Goal: Information Seeking & Learning: Learn about a topic

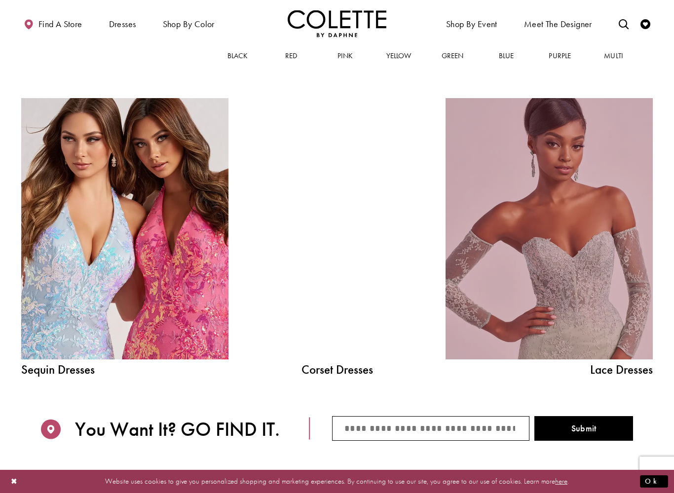
scroll to position [995, 0]
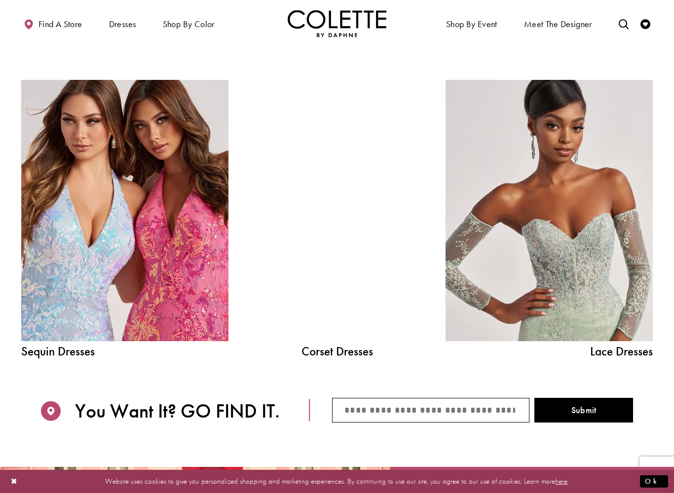
click at [351, 257] on div at bounding box center [337, 211] width 148 height 262
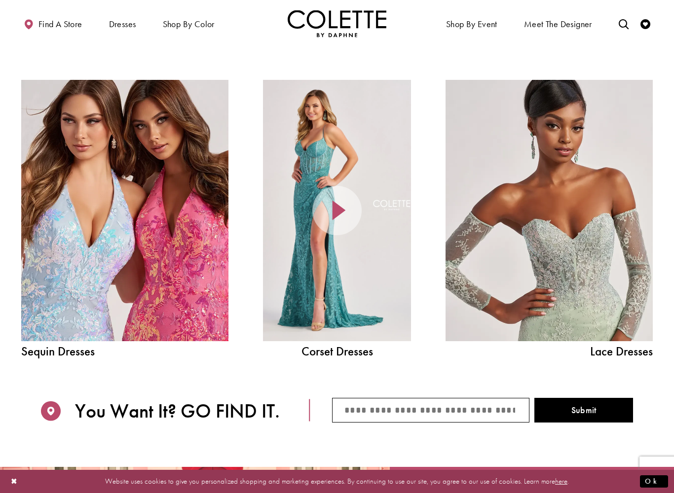
click at [369, 243] on div at bounding box center [337, 211] width 148 height 262
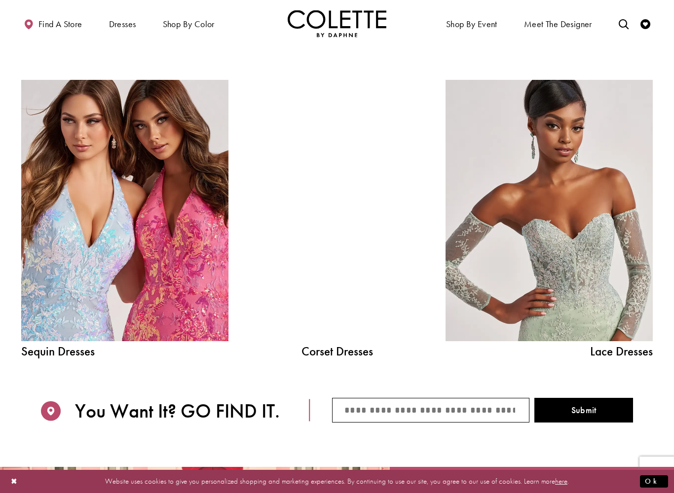
click at [355, 324] on div at bounding box center [337, 211] width 148 height 262
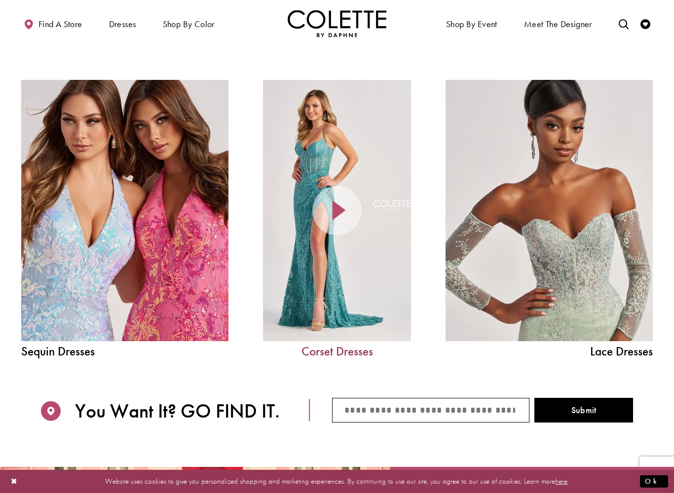
click at [347, 353] on link "Corset Dresses" at bounding box center [337, 351] width 148 height 12
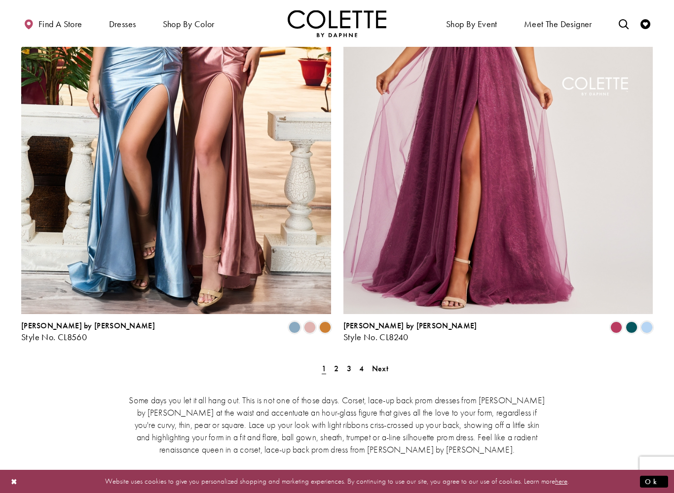
scroll to position [1709, 0]
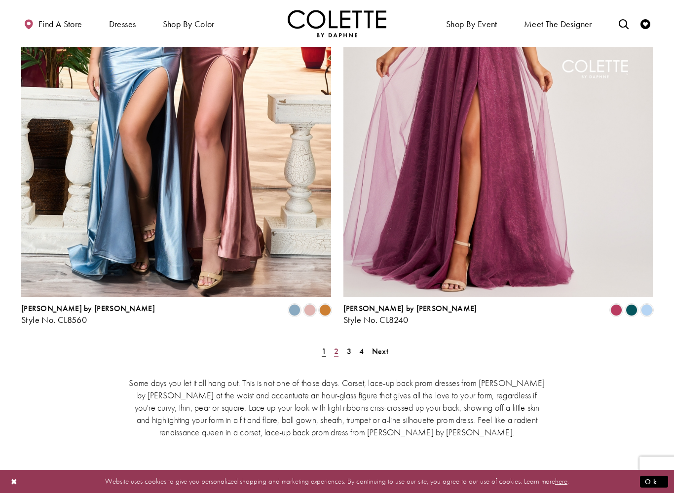
click at [336, 346] on span "2" at bounding box center [336, 351] width 4 height 10
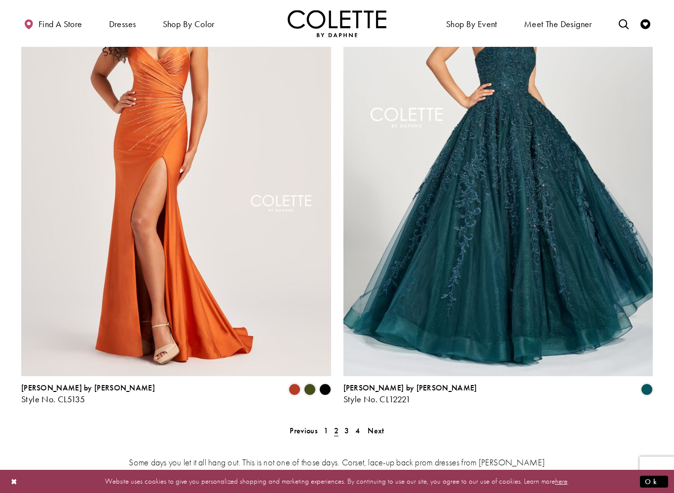
scroll to position [1652, 0]
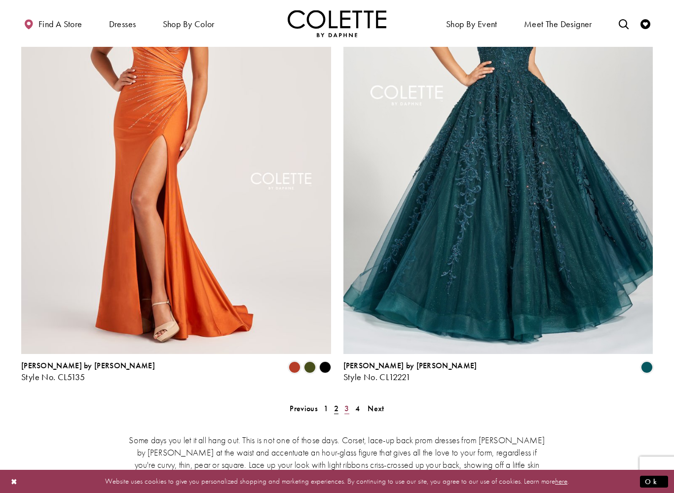
click at [345, 404] on span "3" at bounding box center [346, 409] width 4 height 10
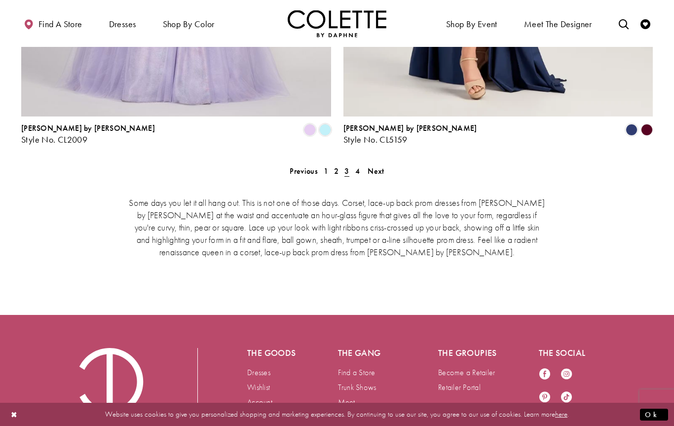
scroll to position [1890, 0]
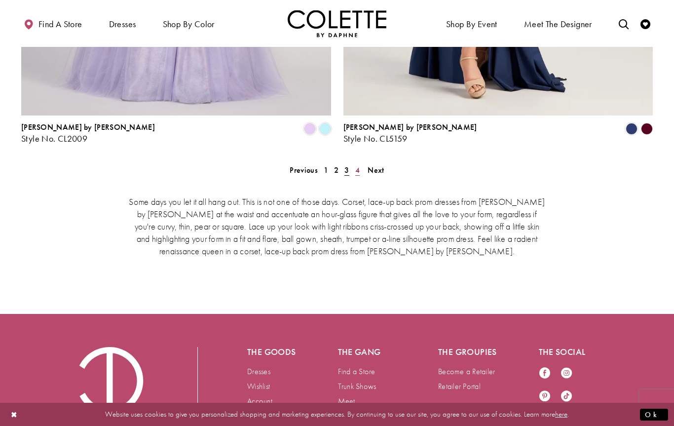
click at [356, 165] on span "4" at bounding box center [357, 170] width 4 height 10
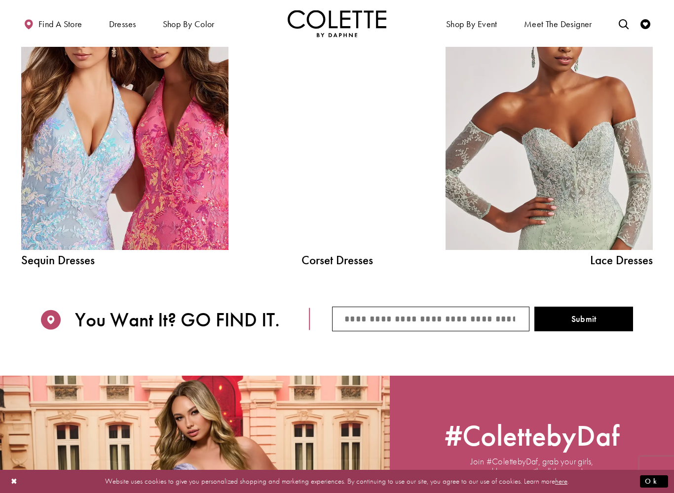
scroll to position [1089, 0]
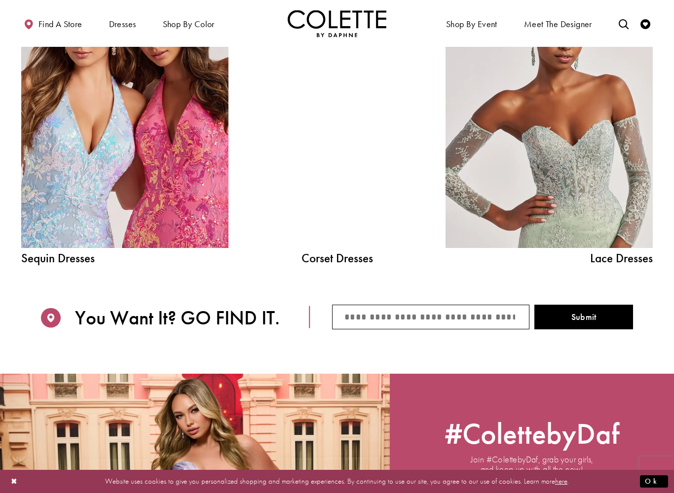
click at [65, 255] on span "Sequin Dresses" at bounding box center [124, 258] width 207 height 12
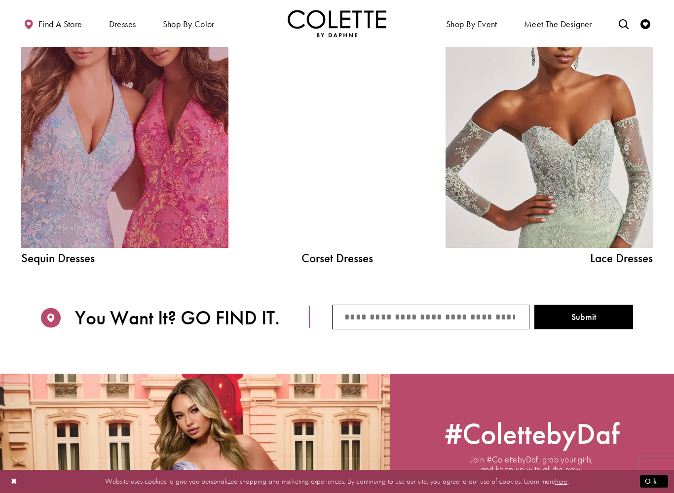
click at [62, 216] on link "Sequin Dresses Related Link" at bounding box center [124, 118] width 207 height 262
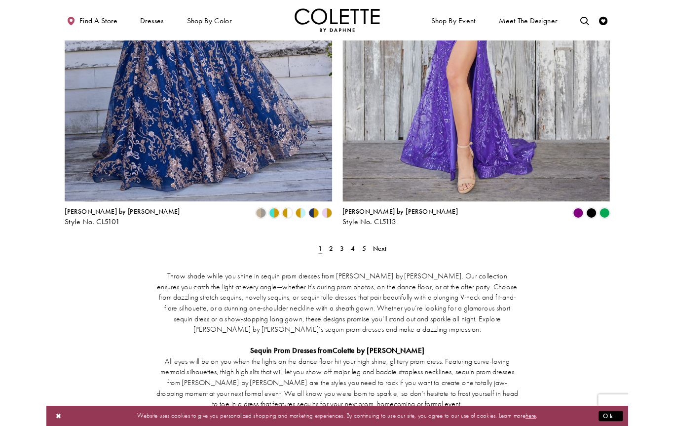
scroll to position [1774, 0]
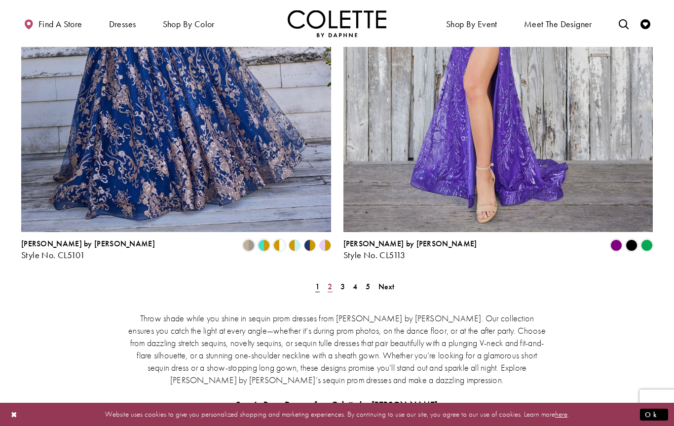
click at [332, 281] on span "2" at bounding box center [330, 286] width 4 height 10
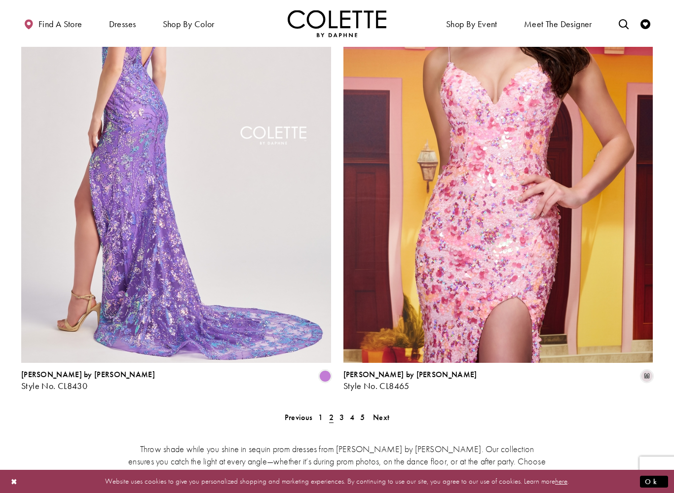
scroll to position [1643, 0]
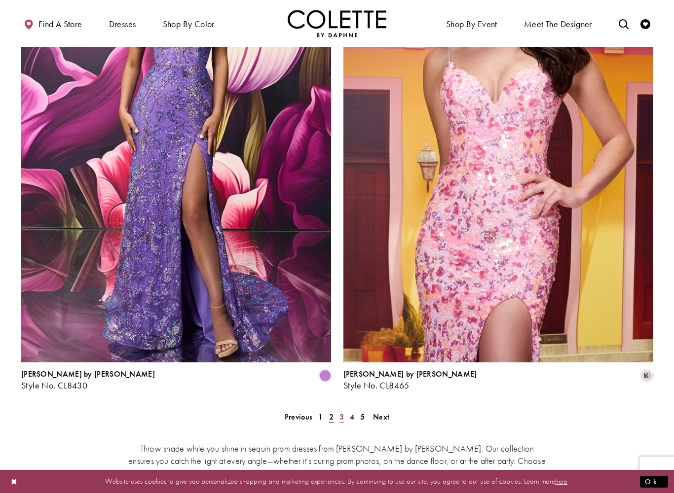
click at [342, 412] on span "3" at bounding box center [341, 417] width 4 height 10
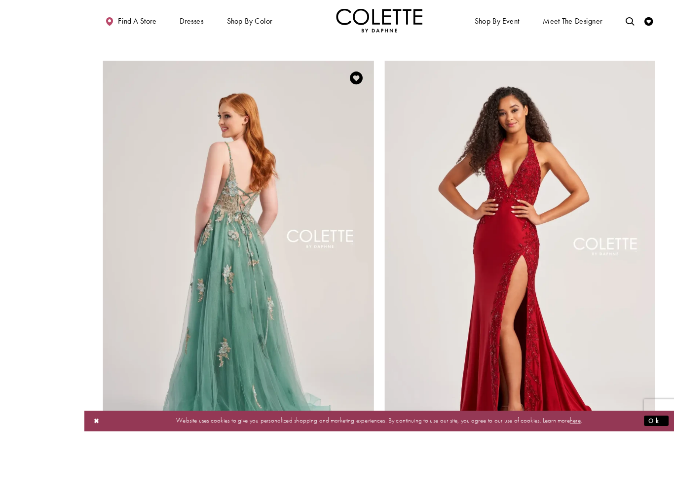
scroll to position [1607, 0]
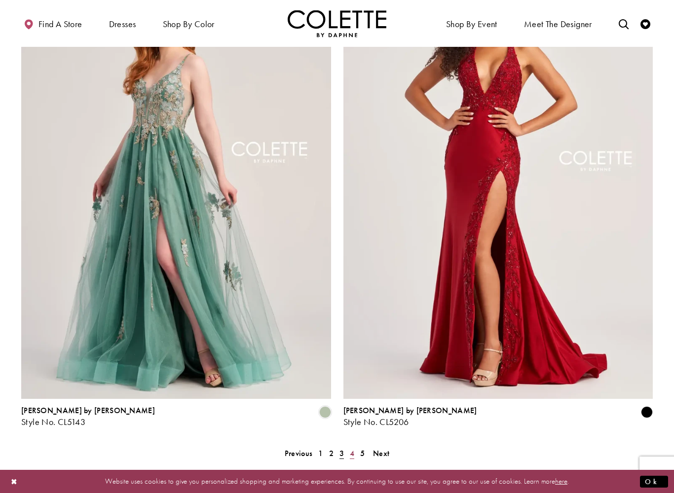
click at [352, 425] on span "4" at bounding box center [352, 454] width 4 height 10
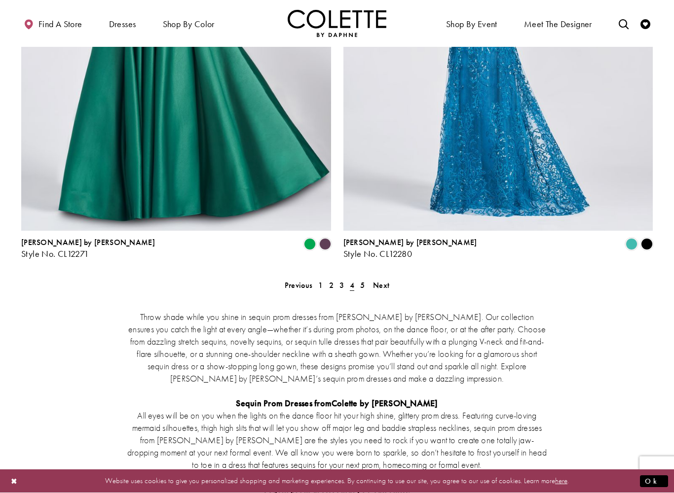
scroll to position [1784, 0]
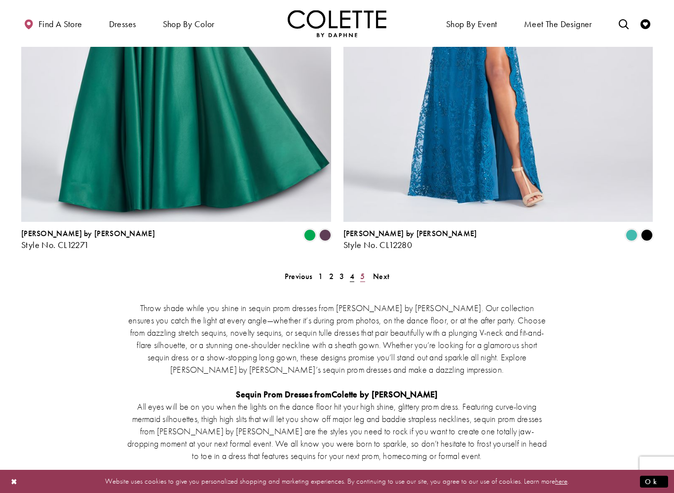
click at [361, 271] on span "5" at bounding box center [362, 276] width 4 height 10
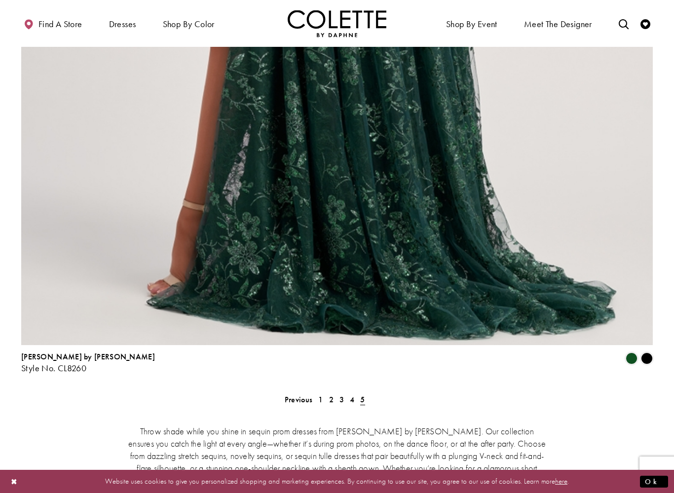
scroll to position [1106, 0]
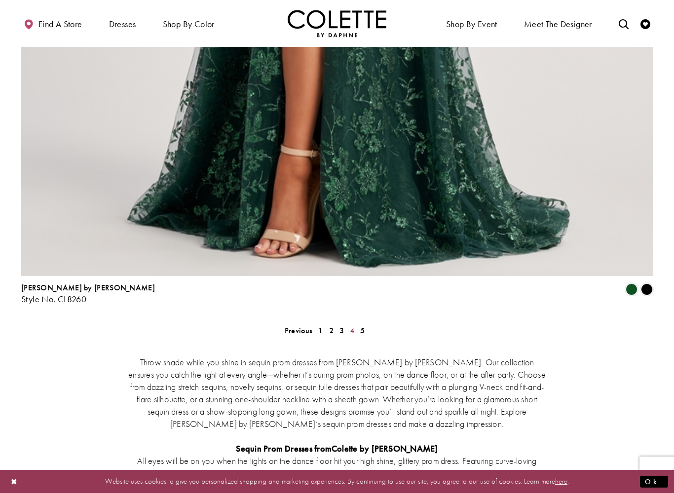
click at [352, 326] on span "4" at bounding box center [352, 331] width 4 height 10
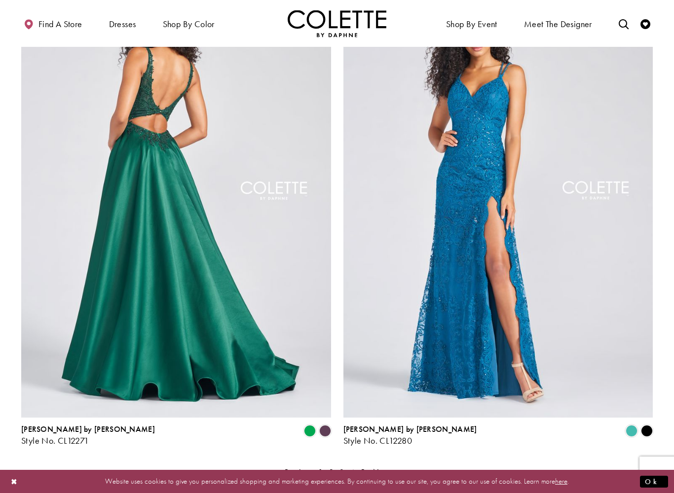
scroll to position [1594, 0]
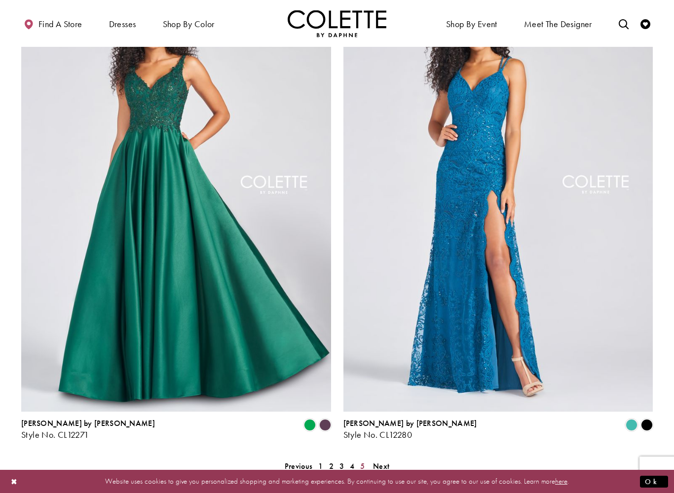
click at [363, 425] on span "5" at bounding box center [362, 466] width 4 height 10
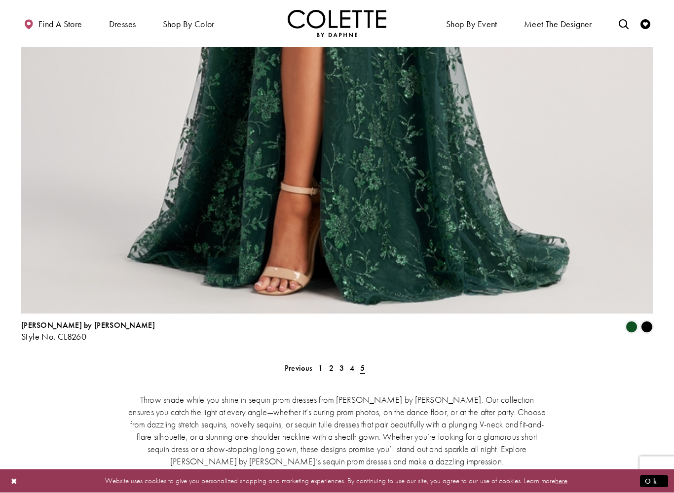
scroll to position [1162, 0]
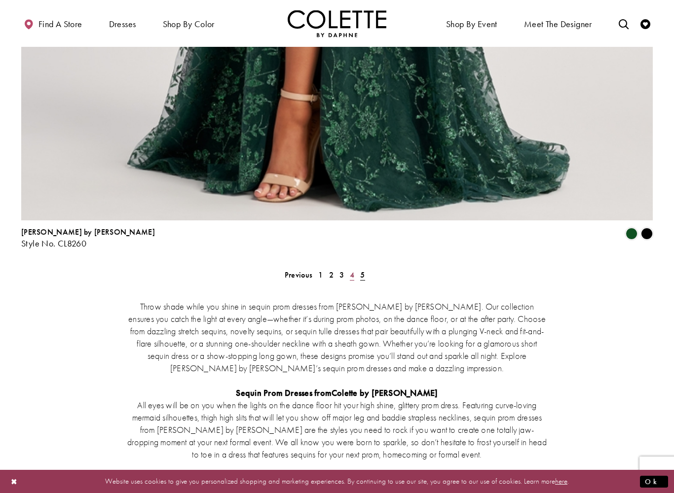
click at [353, 270] on span "4" at bounding box center [352, 275] width 4 height 10
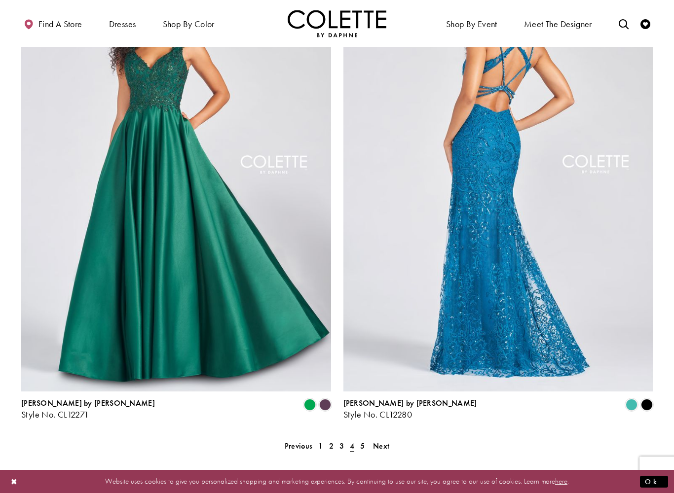
scroll to position [1617, 0]
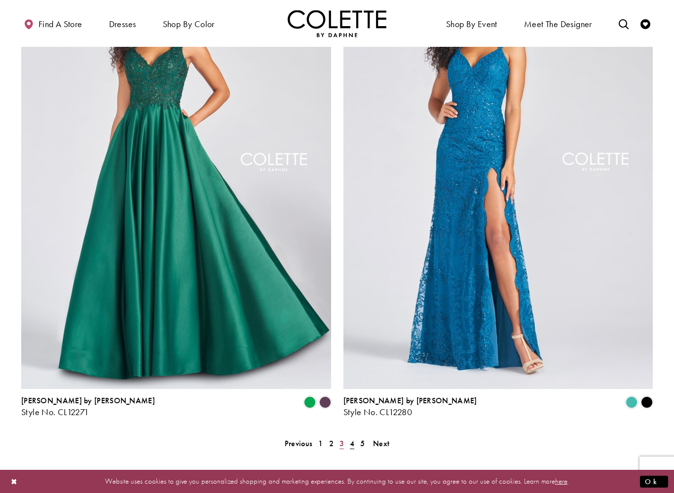
click at [343, 425] on span "3" at bounding box center [341, 444] width 4 height 10
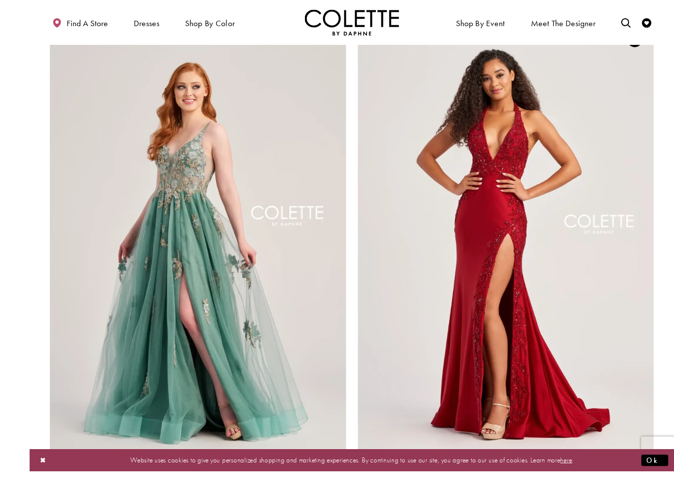
scroll to position [1585, 0]
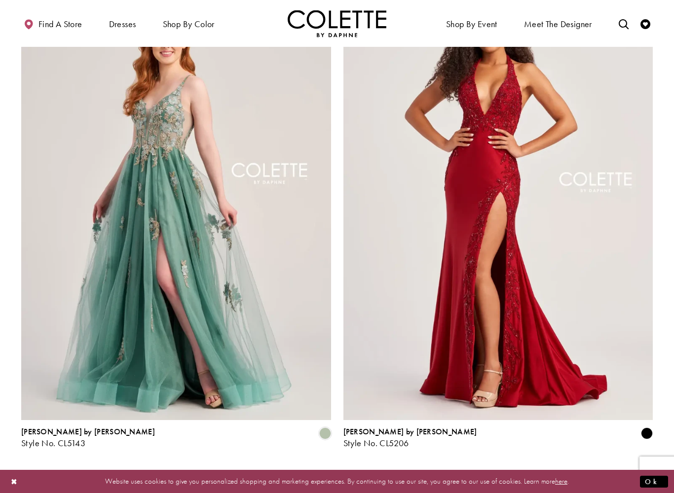
click at [330, 425] on span "2" at bounding box center [331, 475] width 4 height 10
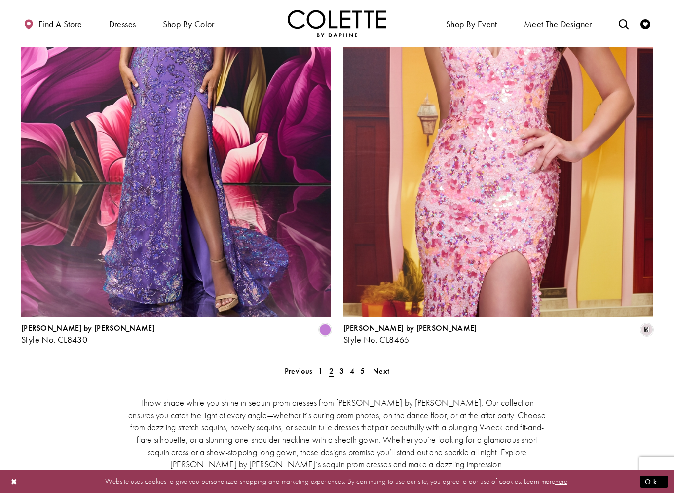
scroll to position [1696, 0]
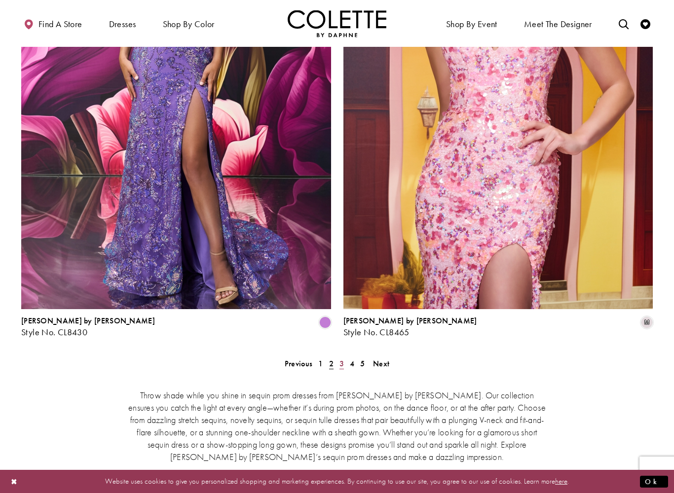
click at [343, 359] on span "3" at bounding box center [341, 364] width 4 height 10
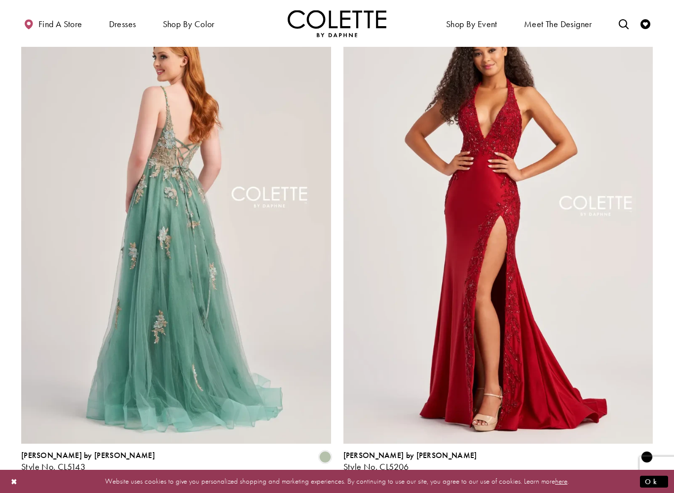
scroll to position [1562, 0]
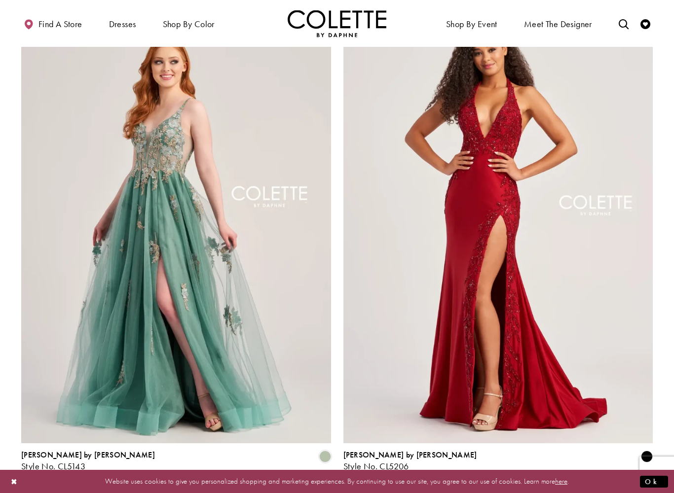
click at [354, 425] on span "4" at bounding box center [352, 498] width 4 height 10
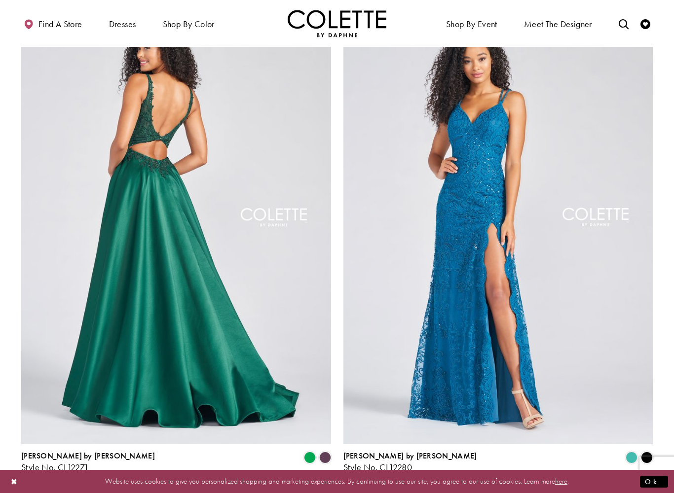
scroll to position [1562, 0]
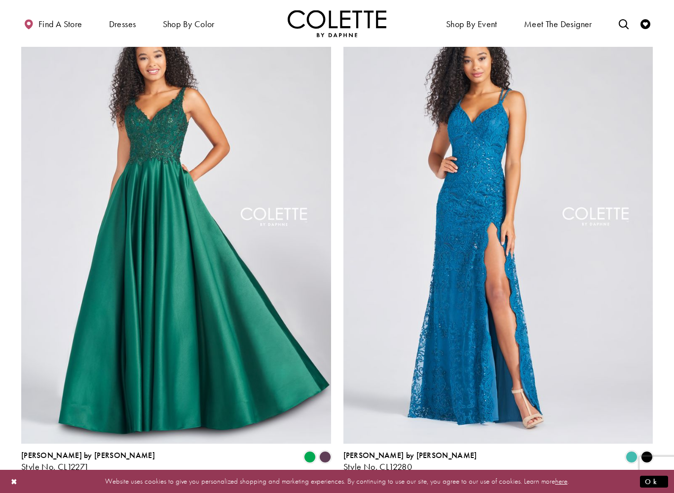
click at [359, 425] on link "5" at bounding box center [362, 498] width 10 height 14
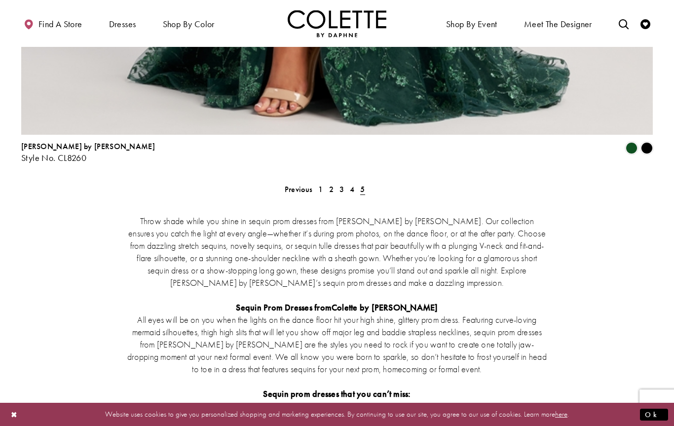
scroll to position [1242, 0]
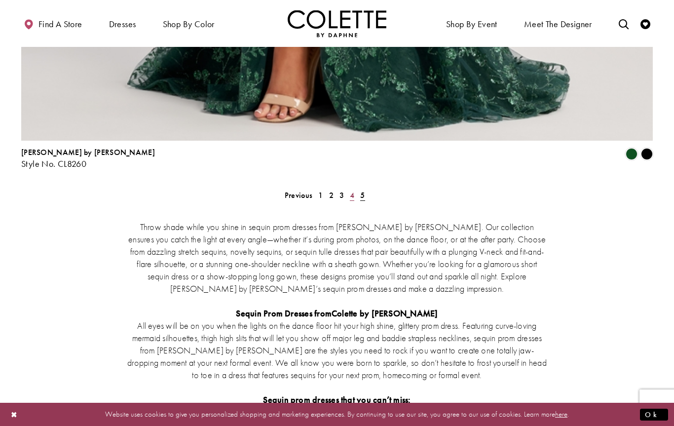
click at [347, 188] on link "4" at bounding box center [352, 195] width 10 height 14
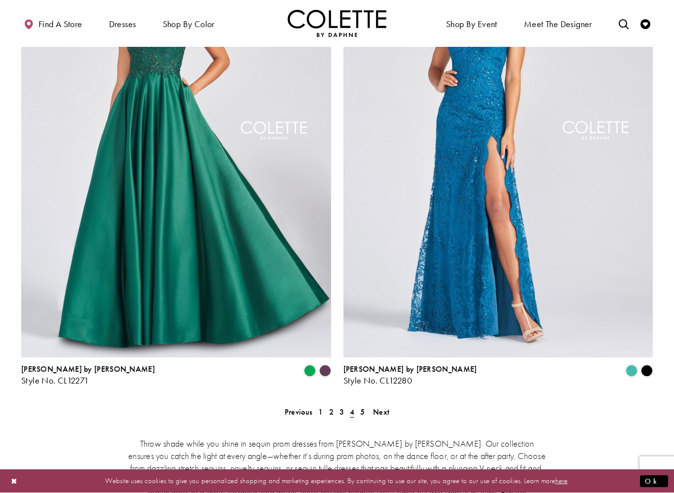
scroll to position [1668, 0]
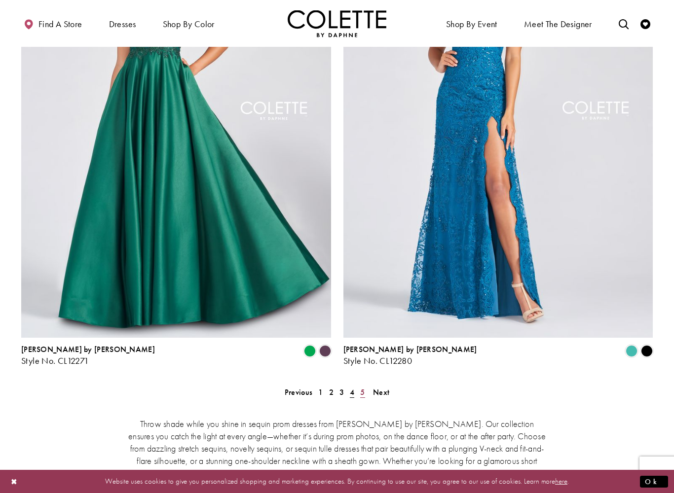
click at [362, 387] on span "5" at bounding box center [362, 392] width 4 height 10
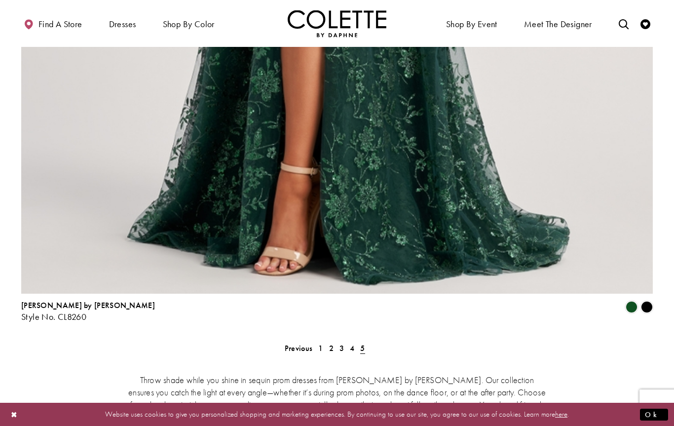
scroll to position [1075, 0]
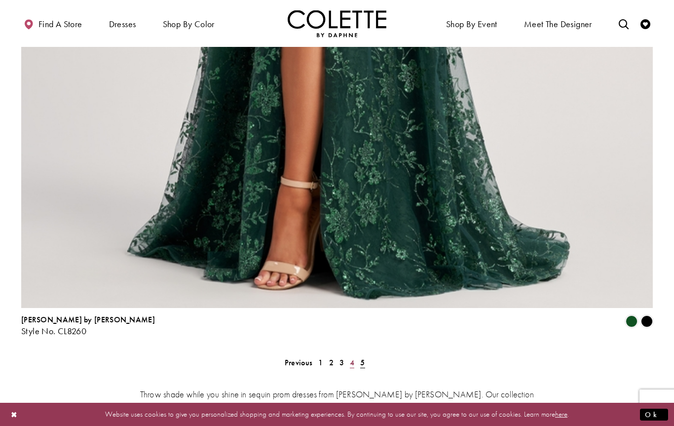
click at [350, 357] on span "4" at bounding box center [352, 362] width 4 height 10
